Goal: Task Accomplishment & Management: Complete application form

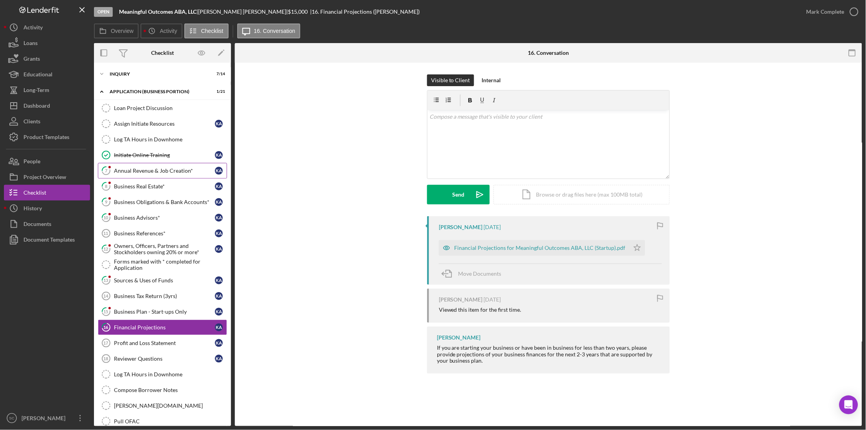
click at [138, 172] on div "Annual Revenue & Job Creation*" at bounding box center [164, 171] width 101 height 6
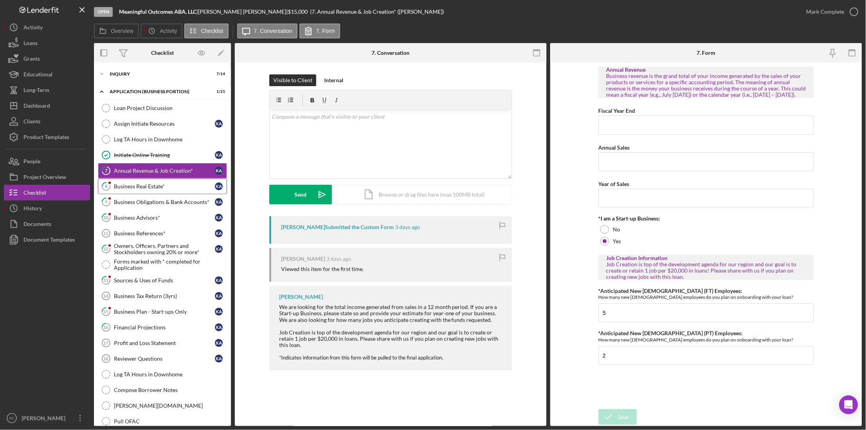
click at [160, 192] on link "8 Business Real Estate* K A" at bounding box center [162, 187] width 129 height 16
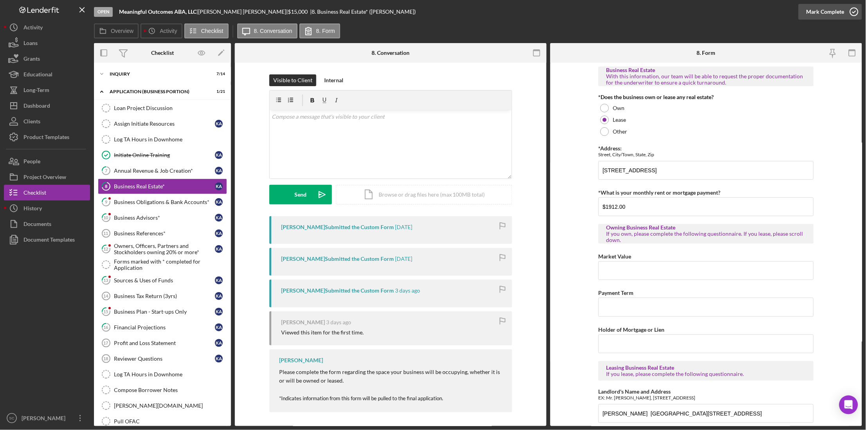
click at [838, 7] on div "Mark Complete" at bounding box center [826, 12] width 38 height 16
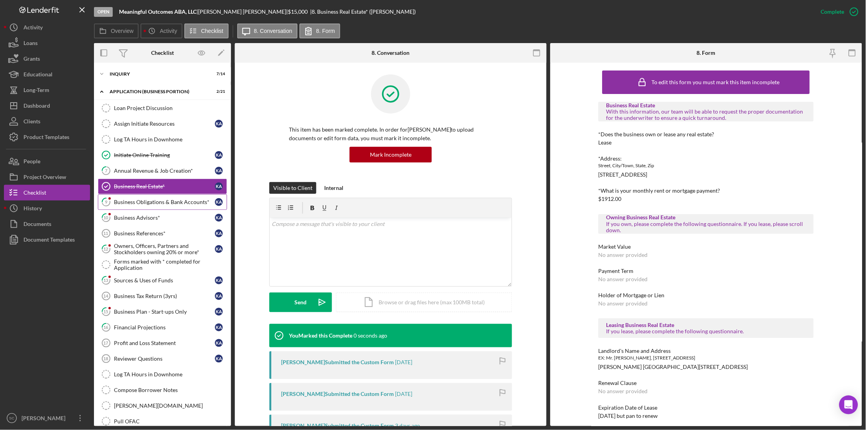
click at [157, 202] on div "Business Obligations & Bank Accounts*" at bounding box center [164, 202] width 101 height 6
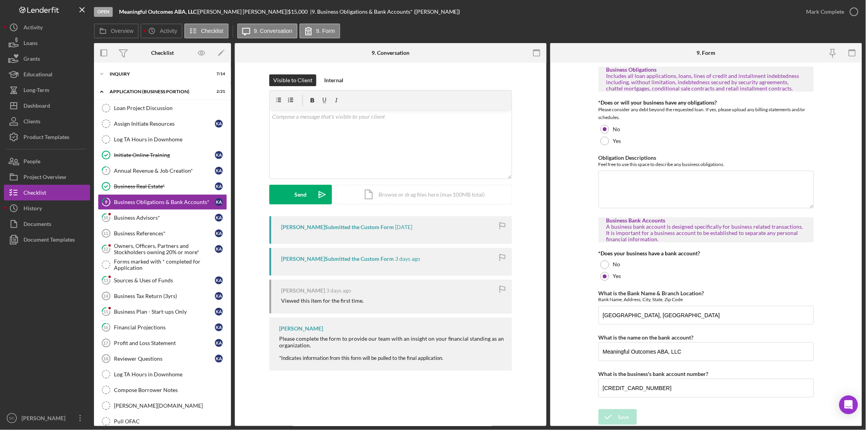
scroll to position [0, 0]
click at [816, 14] on div "Mark Complete" at bounding box center [826, 12] width 38 height 16
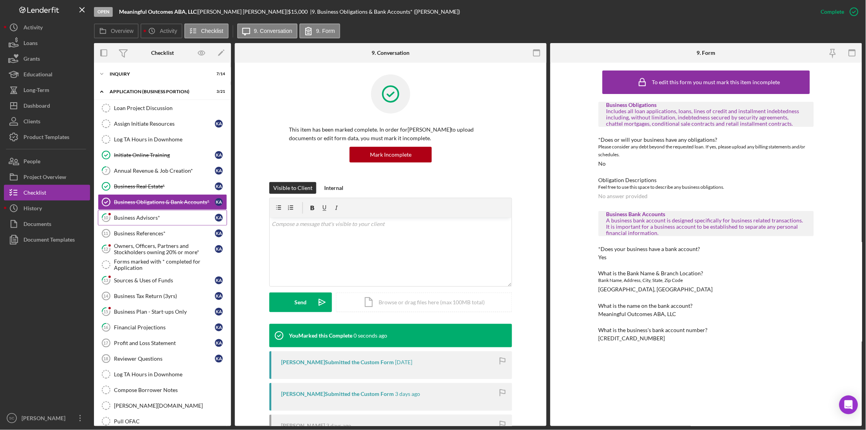
click at [131, 218] on div "Business Advisors*" at bounding box center [164, 218] width 101 height 6
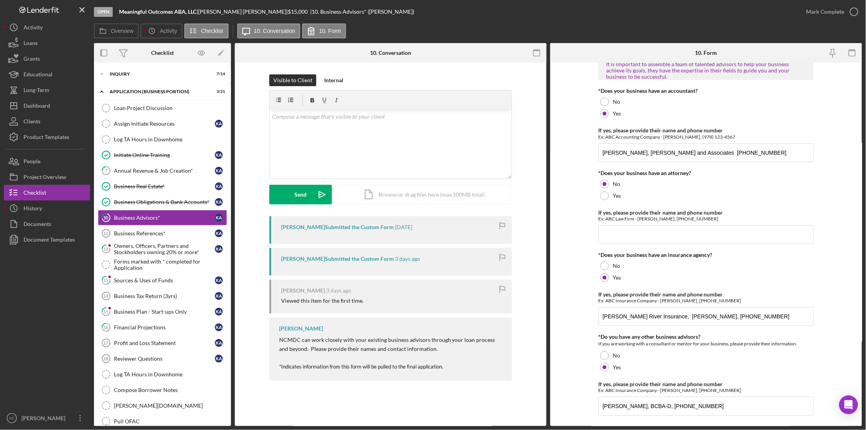
scroll to position [30, 0]
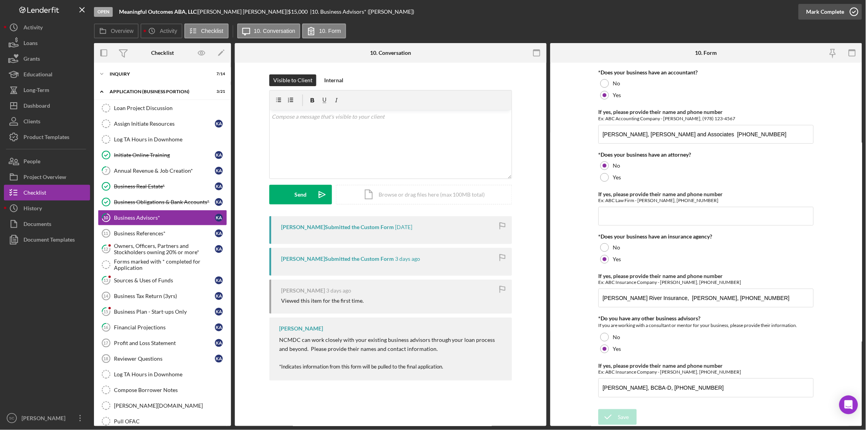
click at [832, 10] on div "Mark Complete" at bounding box center [826, 12] width 38 height 16
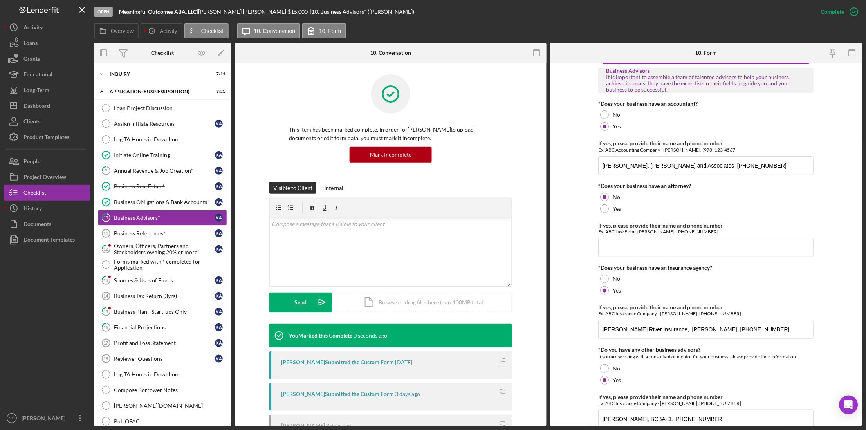
scroll to position [61, 0]
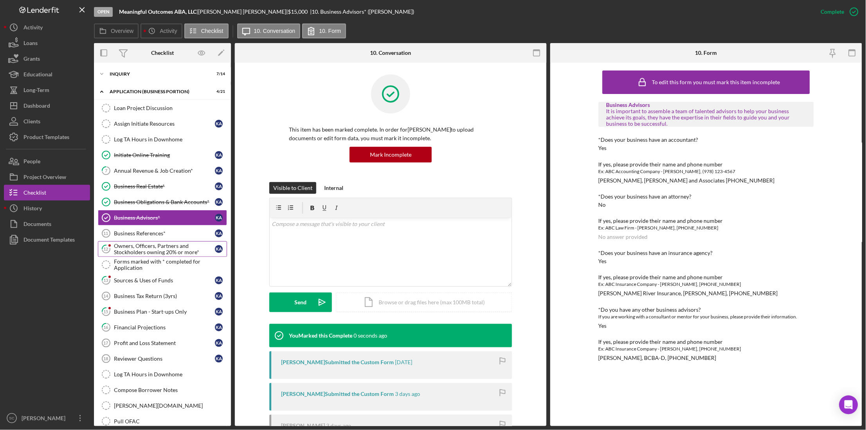
click at [146, 254] on div "Owners, Officers, Partners and Stockholders owning 20% or more*" at bounding box center [164, 249] width 101 height 13
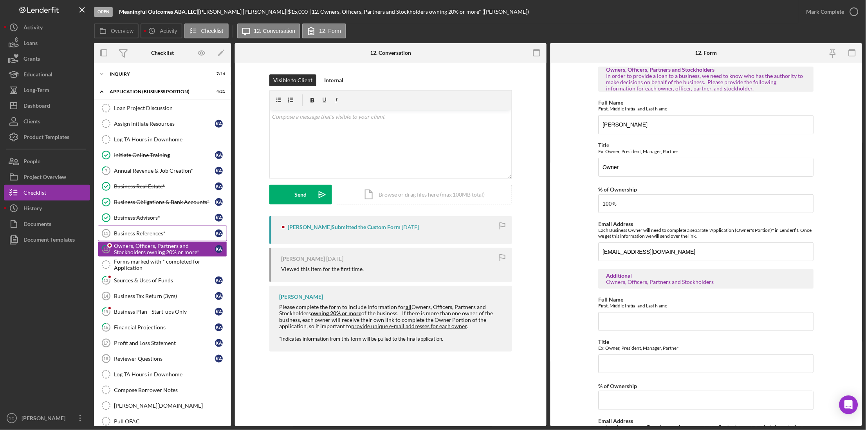
click at [149, 241] on link "Business References* 11 Business References* K A" at bounding box center [162, 234] width 129 height 16
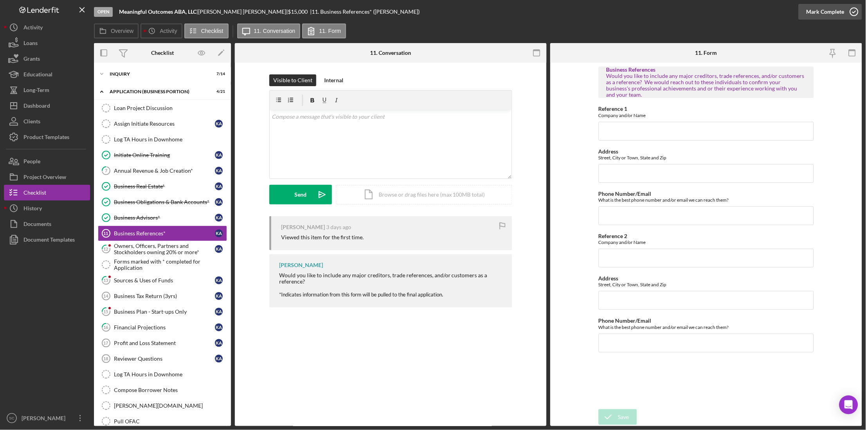
click at [826, 5] on div "Mark Complete" at bounding box center [826, 12] width 38 height 16
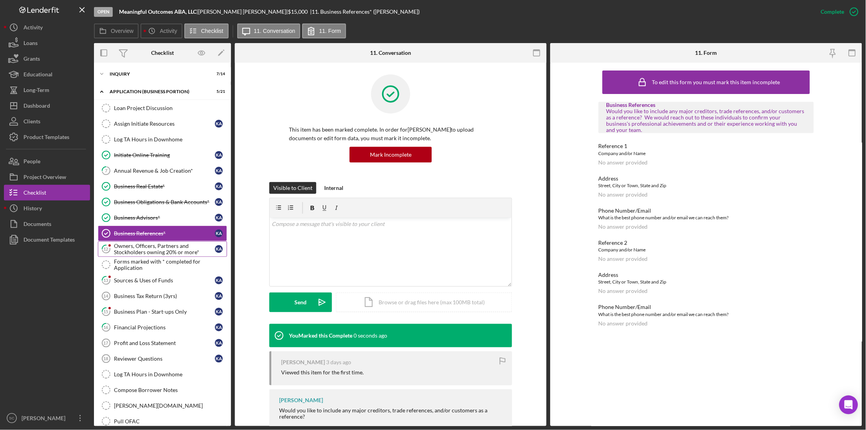
drag, startPoint x: 157, startPoint y: 253, endPoint x: 221, endPoint y: 248, distance: 64.5
click at [158, 253] on div "Owners, Officers, Partners and Stockholders owning 20% or more*" at bounding box center [164, 249] width 101 height 13
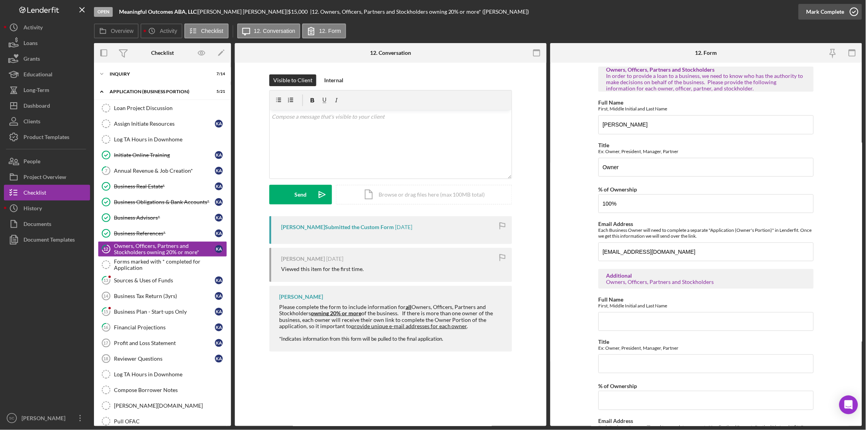
click at [843, 5] on div "Mark Complete" at bounding box center [826, 12] width 38 height 16
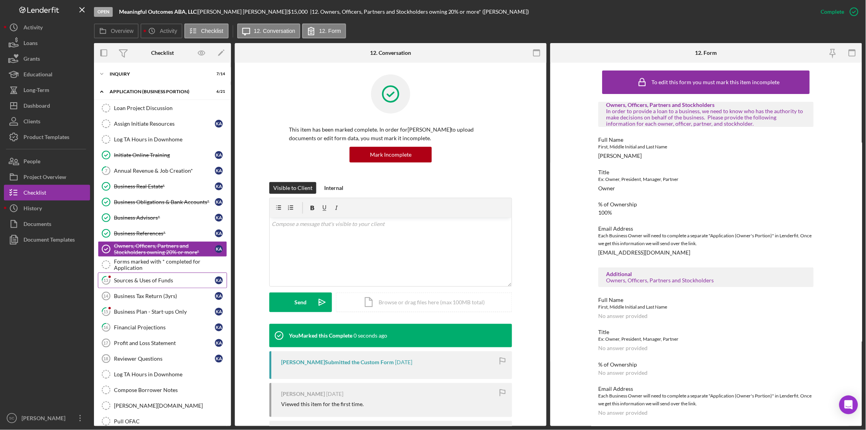
click at [152, 286] on link "13 Sources & Uses of Funds K A" at bounding box center [162, 281] width 129 height 16
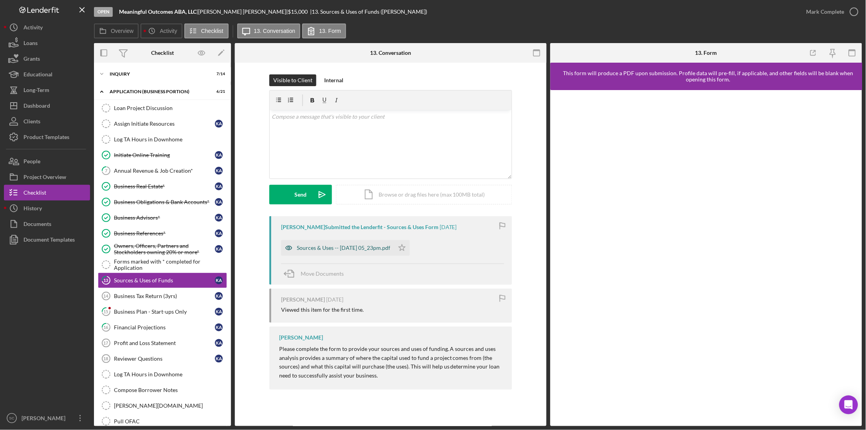
click at [313, 250] on div "Sources & Uses -- [DATE] 05_23pm.pdf" at bounding box center [344, 248] width 94 height 6
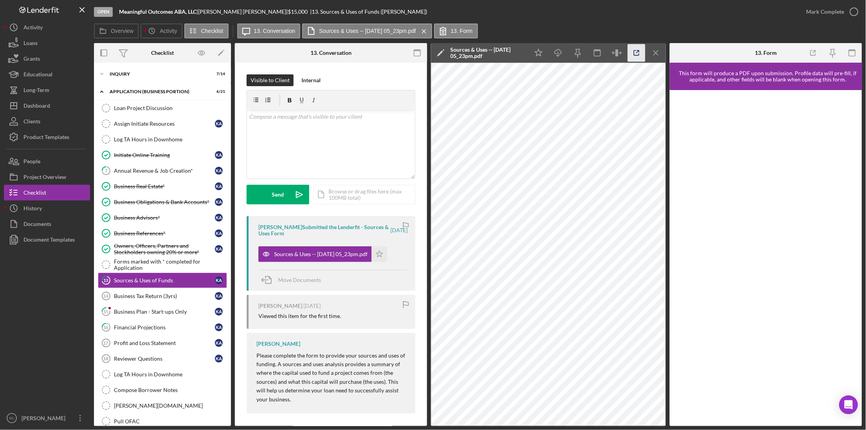
click at [641, 53] on icon "button" at bounding box center [637, 53] width 18 height 18
click at [473, 28] on label "13. Form" at bounding box center [462, 31] width 22 height 6
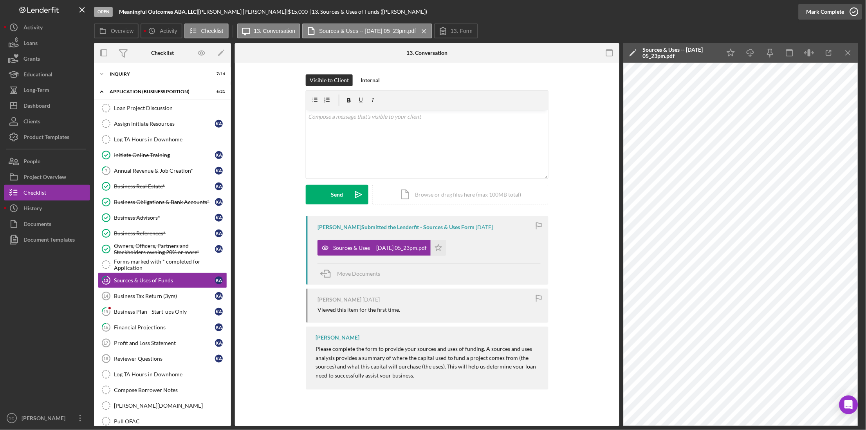
click at [827, 14] on div "Mark Complete" at bounding box center [826, 12] width 38 height 16
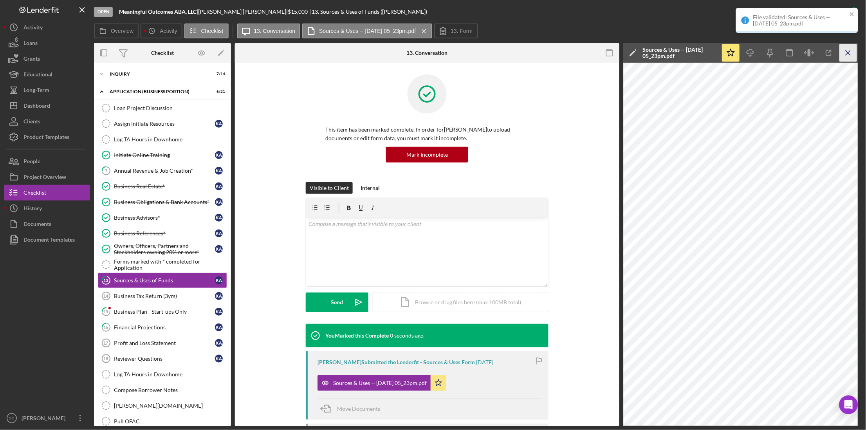
click at [846, 56] on icon "Icon/Menu Close" at bounding box center [849, 53] width 18 height 18
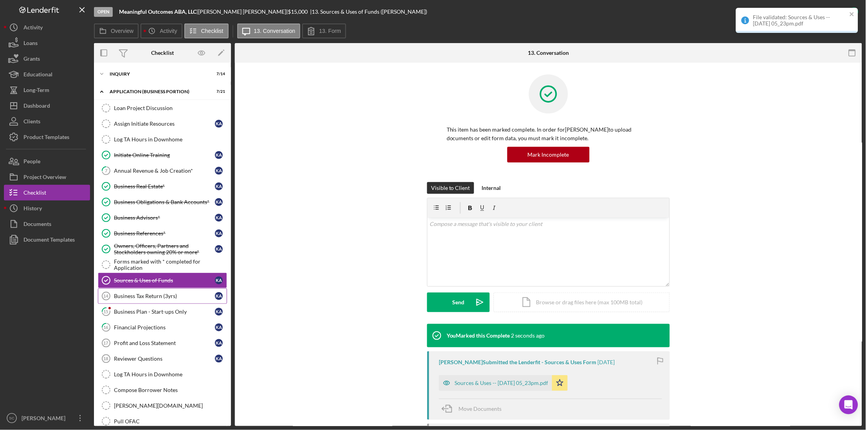
click at [156, 302] on link "Business Tax Return (3yrs) 14 Business Tax Return (3yrs) K A" at bounding box center [162, 296] width 129 height 16
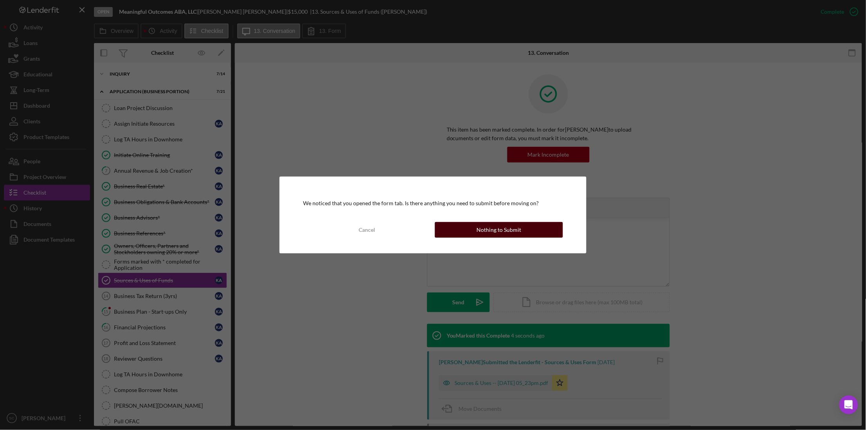
click at [467, 231] on button "Nothing to Submit" at bounding box center [499, 230] width 128 height 16
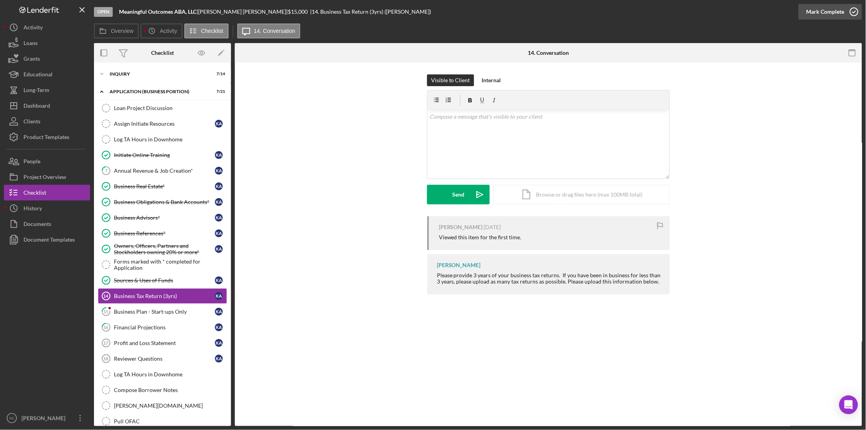
click at [829, 13] on div "Mark Complete" at bounding box center [826, 12] width 38 height 16
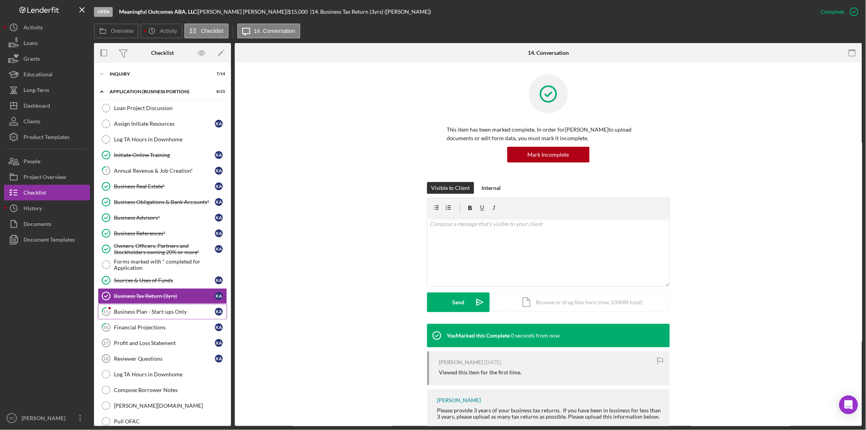
click at [153, 314] on div "Business Plan - Start-ups Only" at bounding box center [164, 312] width 101 height 6
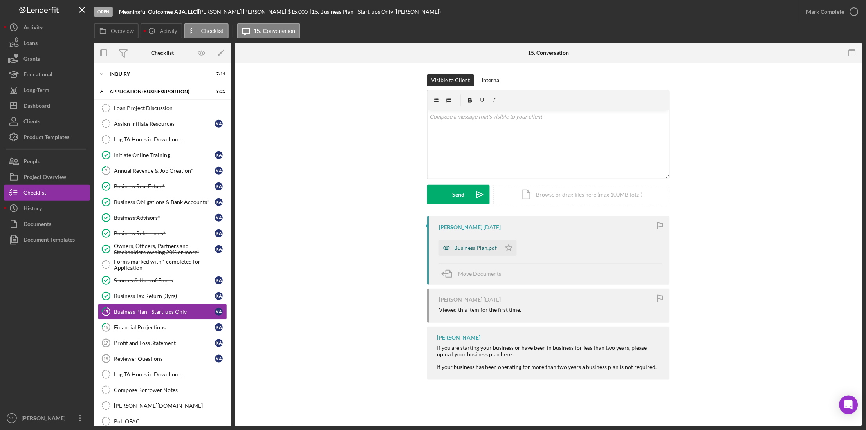
click at [456, 246] on div "Business Plan.pdf" at bounding box center [476, 248] width 43 height 6
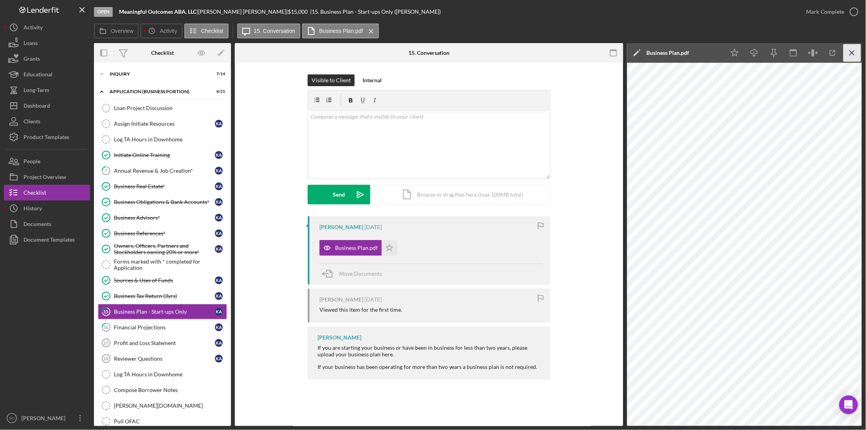
click at [851, 51] on icon "Icon/Menu Close" at bounding box center [853, 53] width 18 height 18
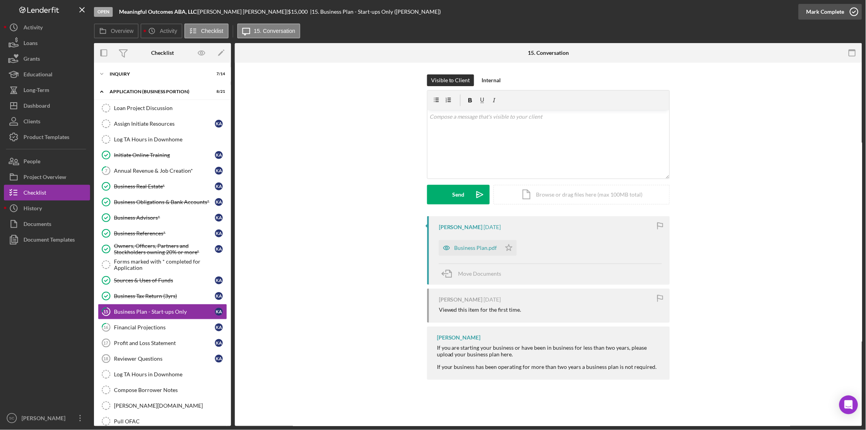
click at [836, 13] on div "Mark Complete" at bounding box center [826, 12] width 38 height 16
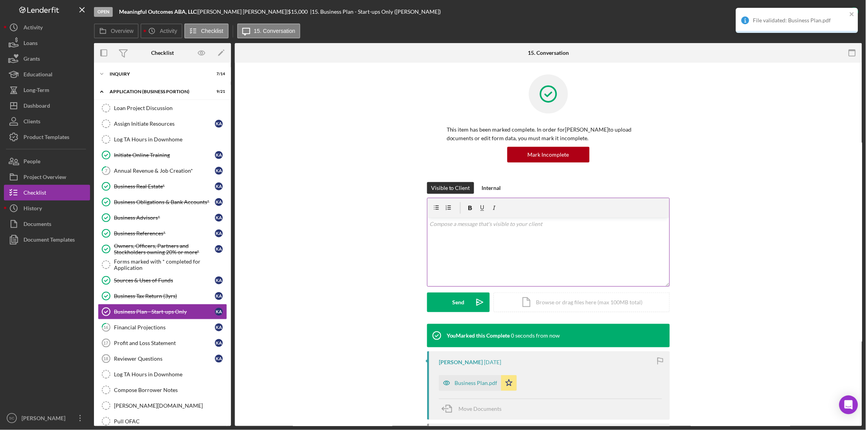
click at [474, 225] on p at bounding box center [549, 224] width 238 height 9
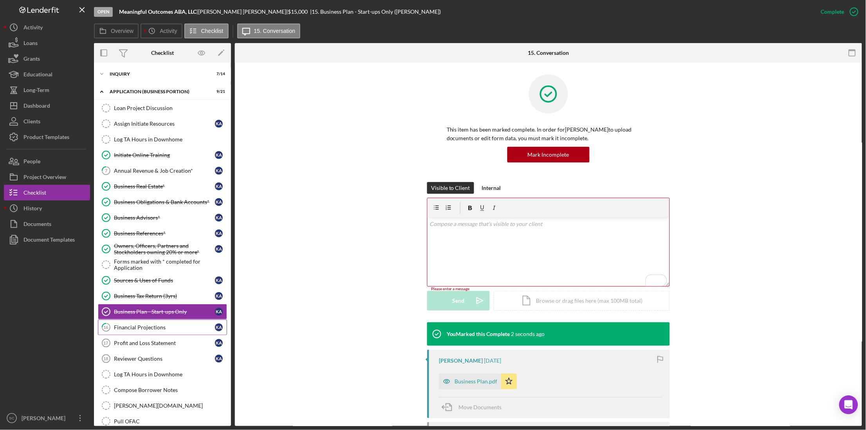
click at [143, 330] on div "Financial Projections" at bounding box center [164, 327] width 101 height 6
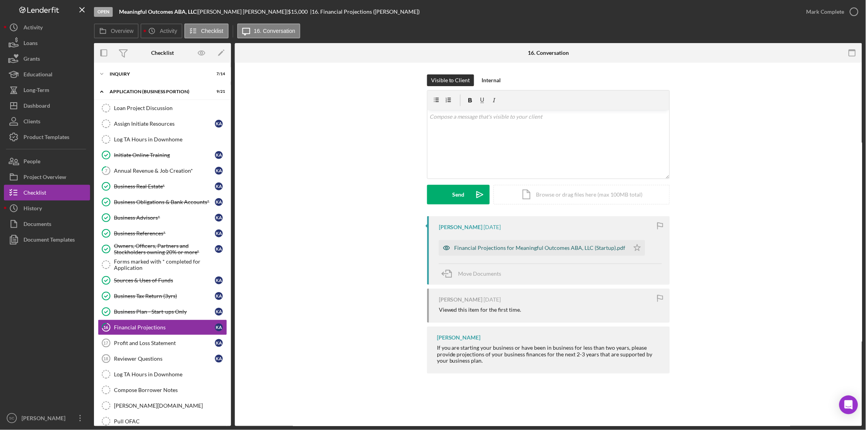
click at [483, 246] on div "Financial Projections for Meaningful Outcomes ABA, LLC (Startup).pdf" at bounding box center [540, 248] width 171 height 6
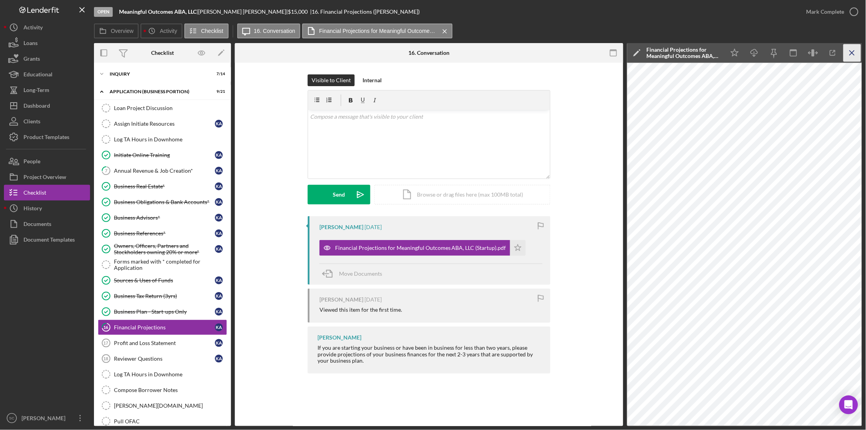
click at [849, 53] on icon "Icon/Menu Close" at bounding box center [853, 53] width 18 height 18
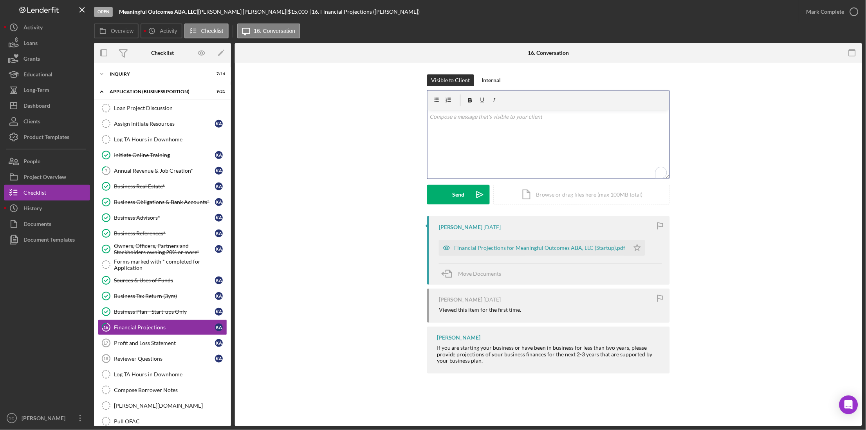
click at [461, 131] on div "v Color teal Color pink Remove color Add row above Add row below Add column bef…" at bounding box center [549, 144] width 242 height 69
click at [663, 138] on p "I think we are going to need you to work with the SBDC to develop your three-ye…" at bounding box center [549, 138] width 238 height 9
click at [470, 156] on p "I think we are going to need you to work with the SBDC to develop your three-ye…" at bounding box center [549, 147] width 238 height 26
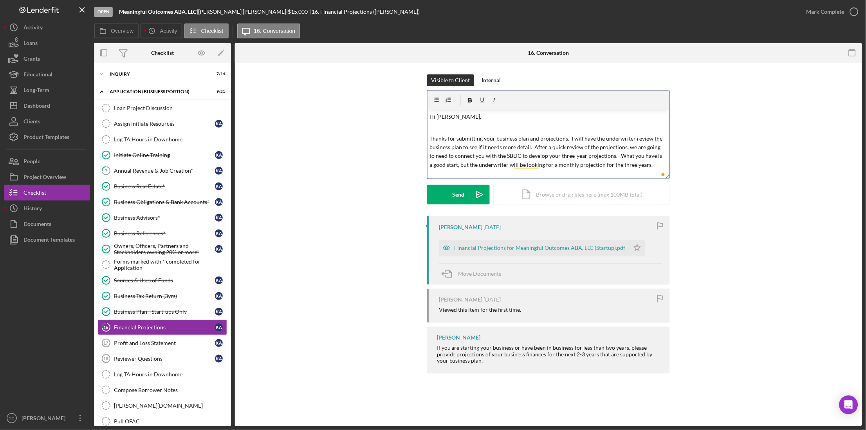
click at [648, 162] on p "Thanks for submitting your business plan and projections. I will have the under…" at bounding box center [549, 151] width 238 height 35
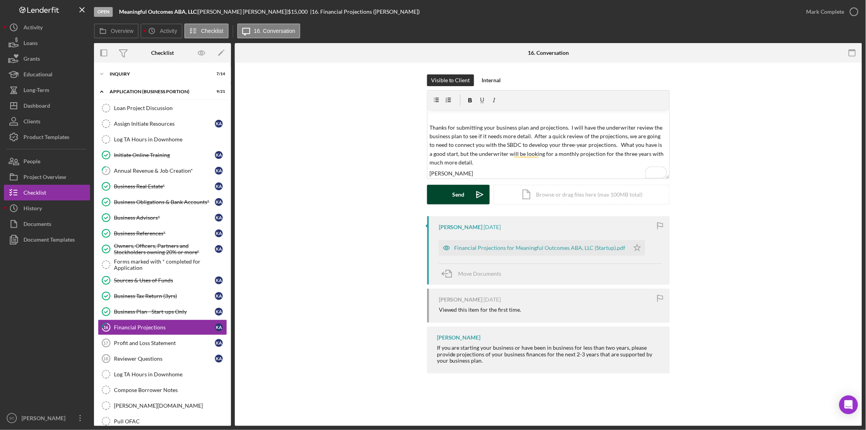
drag, startPoint x: 468, startPoint y: 192, endPoint x: 477, endPoint y: 194, distance: 8.8
click at [472, 194] on button "Send Icon/icon-invite-send" at bounding box center [458, 195] width 63 height 20
